Goal: Contribute content: Add original content to the website for others to see

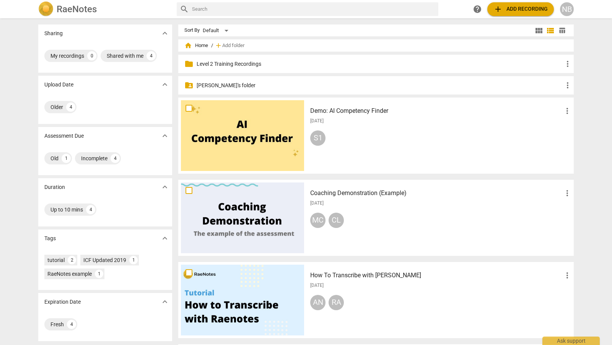
click at [222, 87] on p "[PERSON_NAME]'s folder" at bounding box center [380, 85] width 366 height 8
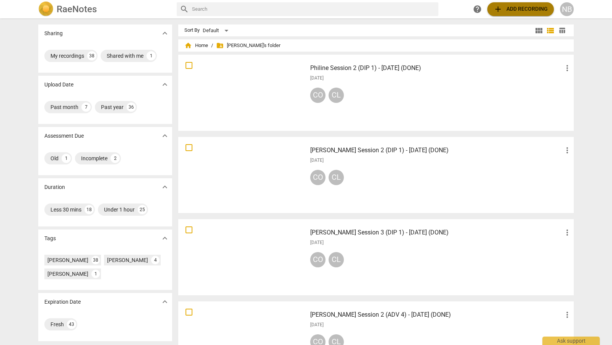
click at [497, 10] on span "add" at bounding box center [497, 9] width 9 height 9
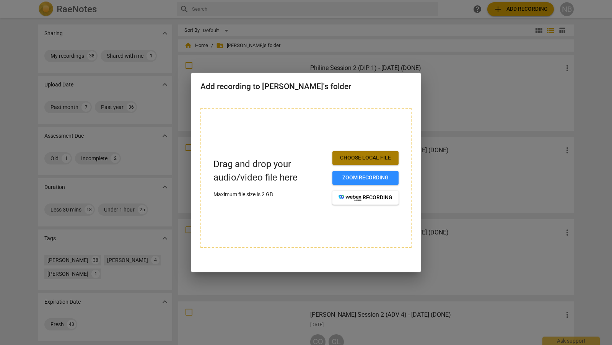
click at [381, 158] on span "Choose local file" at bounding box center [365, 158] width 54 height 8
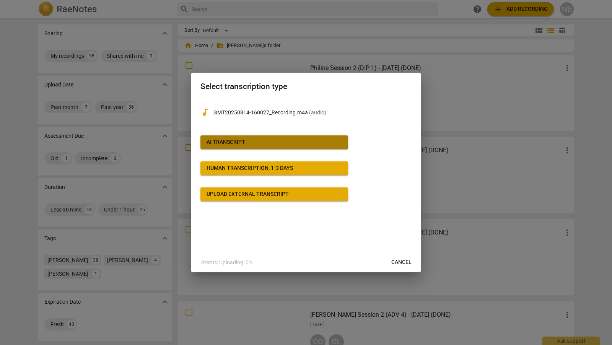
click at [340, 146] on button "AI Transcript" at bounding box center [274, 142] width 148 height 14
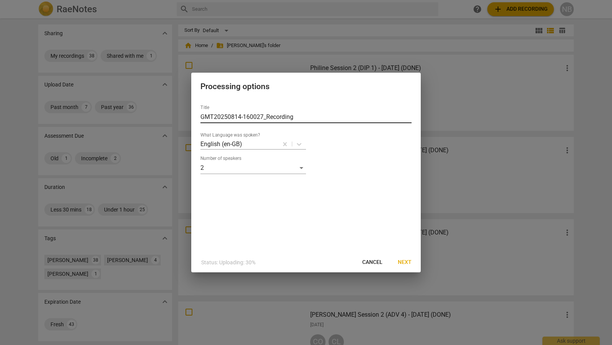
click at [301, 117] on input "GMT20250814-160027_Recording" at bounding box center [305, 117] width 211 height 12
drag, startPoint x: 301, startPoint y: 117, endPoint x: 185, endPoint y: 112, distance: 116.4
click at [185, 112] on div "Processing options Title GMT20250814-160027_Recording What Language was spoken?…" at bounding box center [306, 172] width 612 height 345
click at [289, 116] on input "PN Session 3 (DIP 1) - 27 Augusr 2025" at bounding box center [305, 117] width 211 height 12
type input "PN Session 3 (DIP 1) - [DATE]"
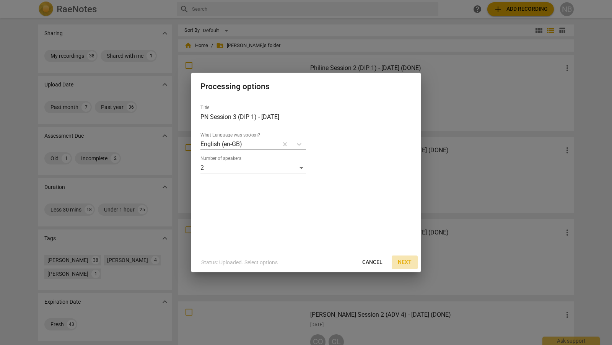
click at [408, 264] on span "Next" at bounding box center [405, 263] width 14 height 8
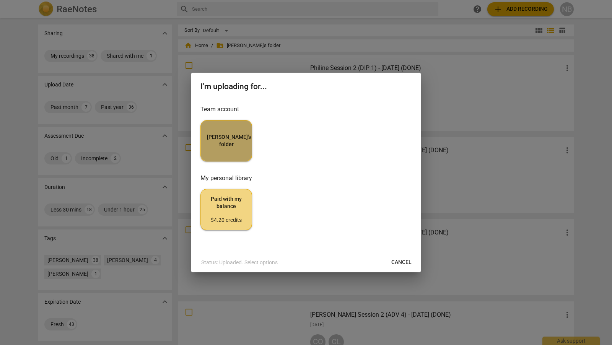
click at [239, 150] on button "[PERSON_NAME]'s folder" at bounding box center [226, 140] width 52 height 41
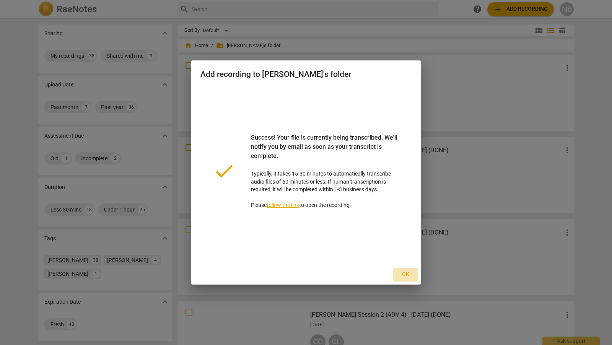
click at [407, 275] on span "Ok" at bounding box center [405, 275] width 12 height 8
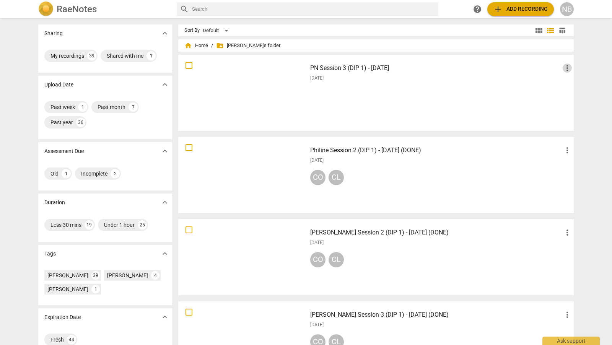
click at [563, 69] on span "more_vert" at bounding box center [567, 67] width 9 height 9
click at [462, 65] on div at bounding box center [306, 172] width 612 height 345
click at [388, 65] on h3 "PN Session 3 (DIP 1) - [DATE]" at bounding box center [436, 67] width 252 height 9
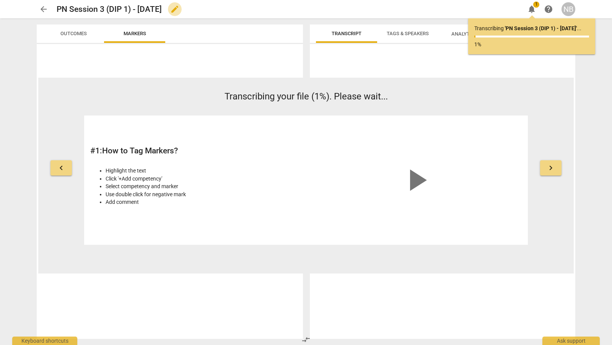
click at [179, 9] on span "edit" at bounding box center [174, 9] width 9 height 9
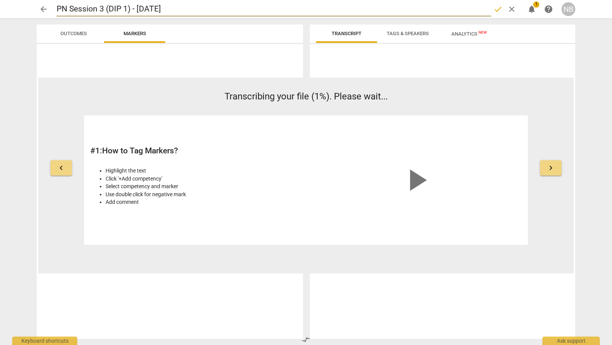
drag, startPoint x: 194, startPoint y: 8, endPoint x: 54, endPoint y: 8, distance: 140.4
click at [54, 8] on div "arrow_back PN Session 3 (DIP 1) - [DATE] done clear notifications 1 help NB" at bounding box center [306, 9] width 539 height 15
click at [210, 8] on input "PN Session 3 (DIP 1) - [DATE]" at bounding box center [274, 9] width 434 height 15
click at [39, 11] on span "arrow_back" at bounding box center [43, 9] width 9 height 9
